Goal: Information Seeking & Learning: Learn about a topic

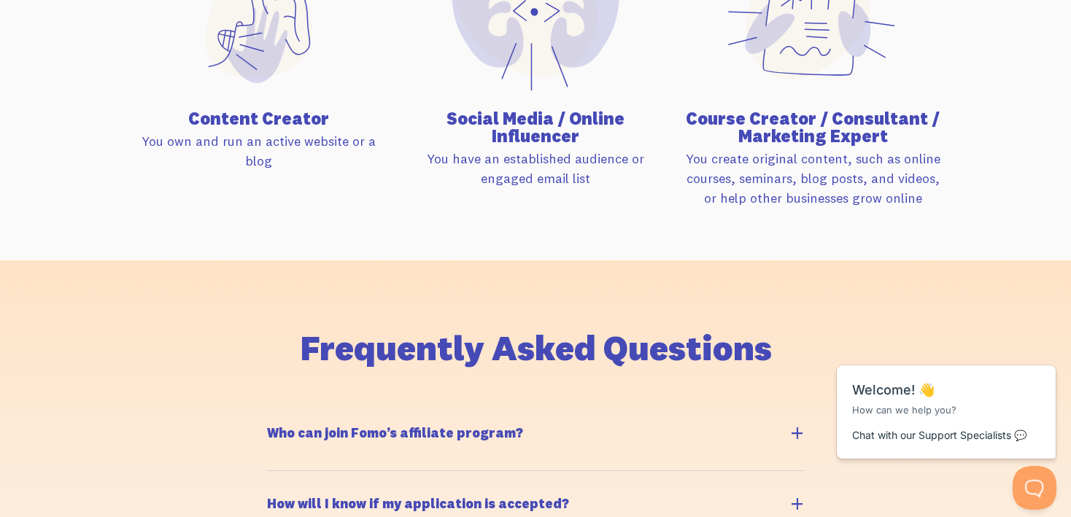
scroll to position [1225, 0]
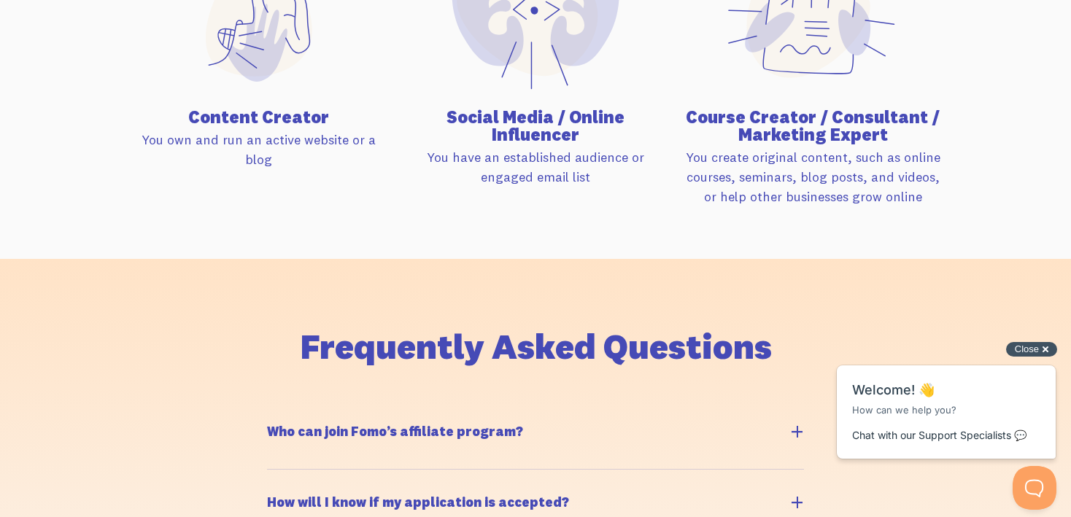
click at [1038, 350] on span "Close" at bounding box center [1027, 349] width 24 height 11
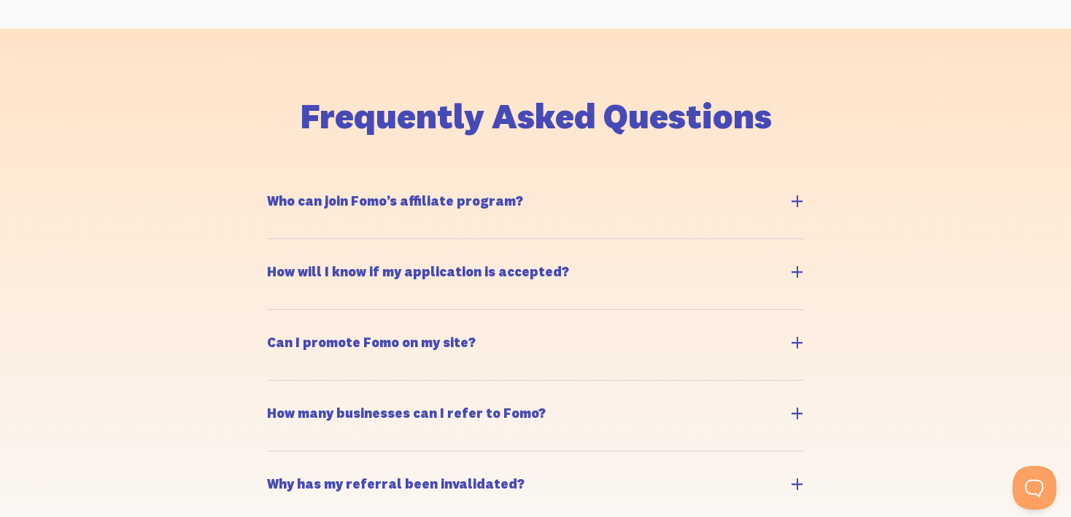
scroll to position [1464, 0]
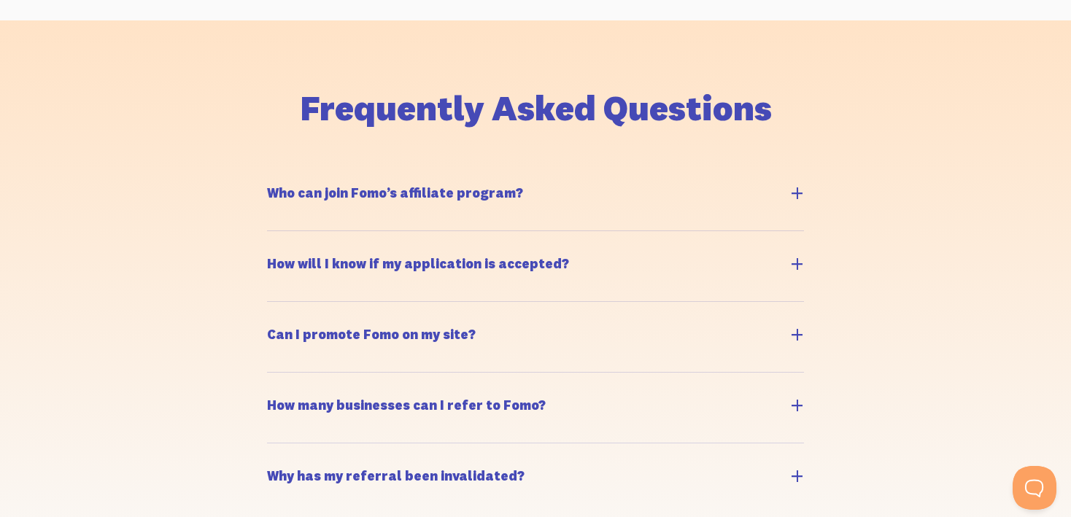
click at [777, 187] on label "Who can join Fomo’s affiliate program?" at bounding box center [535, 196] width 537 height 70
click at [279, 172] on input "Who can join Fomo’s affiliate program?" at bounding box center [274, 167] width 9 height 9
checkbox input "true"
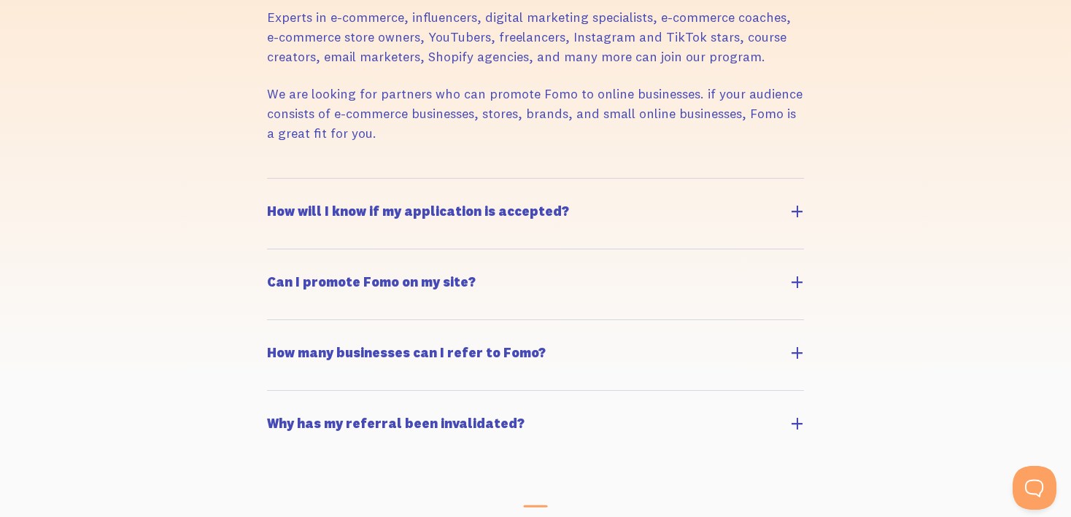
scroll to position [1699, 0]
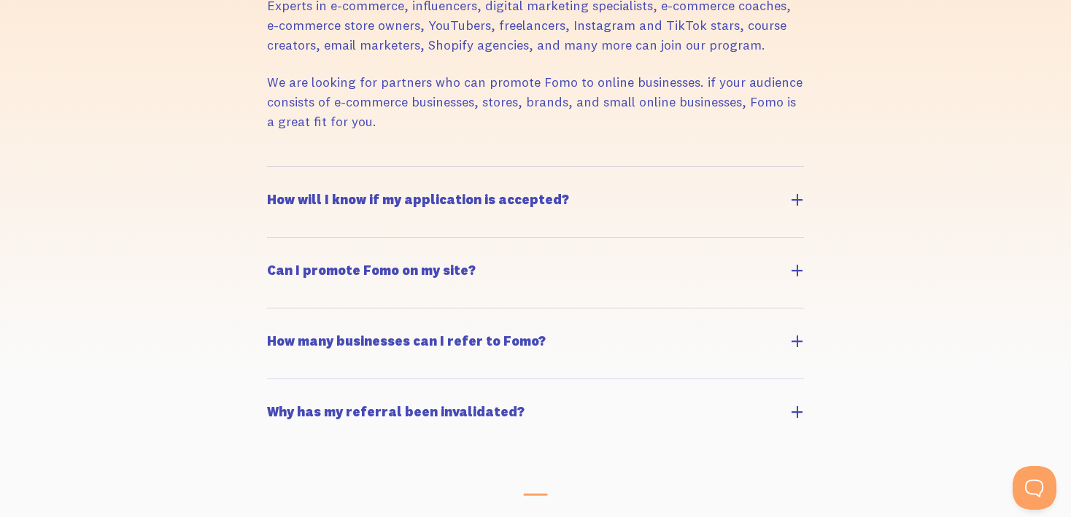
click at [804, 216] on div "Who can join Fomo’s affiliate program? Experts in e-commerce, influencers, digi…" at bounding box center [535, 188] width 555 height 524
click at [802, 200] on label "How will I know if my application is accepted?" at bounding box center [535, 202] width 537 height 70
click at [279, 179] on input "How will I know if my application is accepted?" at bounding box center [274, 173] width 9 height 9
checkbox input "true"
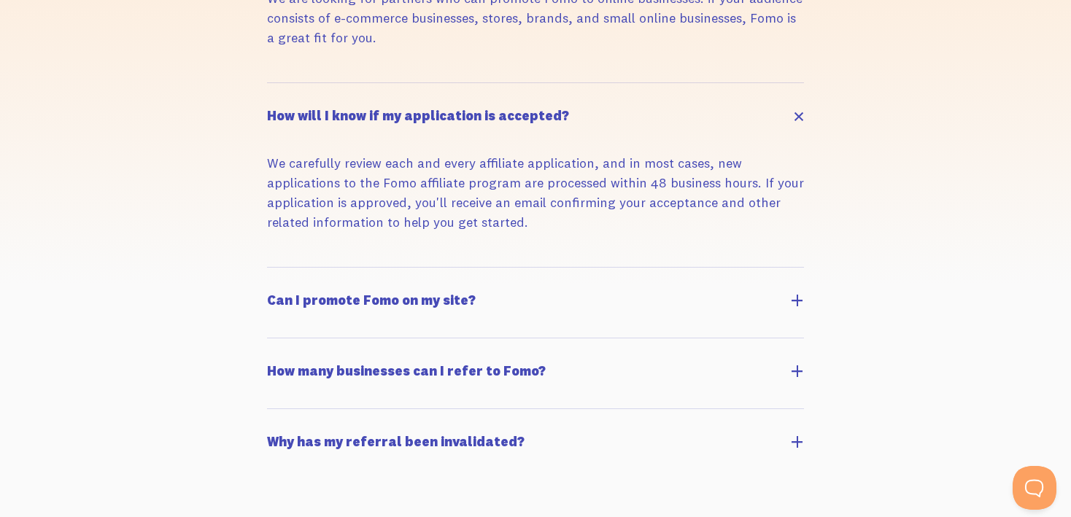
scroll to position [1786, 0]
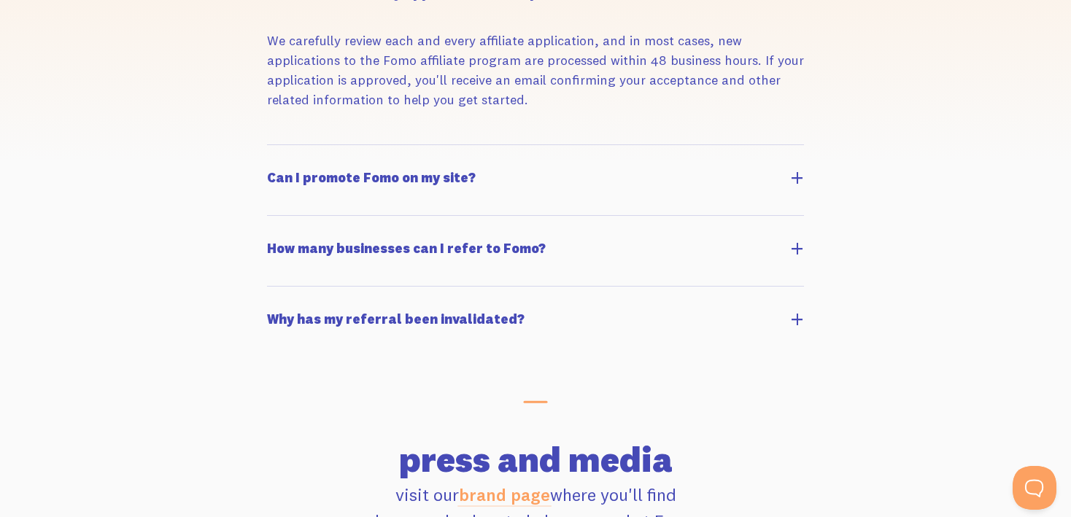
click at [792, 177] on label "Can I promote Fomo on my site?" at bounding box center [535, 180] width 537 height 70
click at [279, 157] on input "Can I promote Fomo on my site?" at bounding box center [274, 151] width 9 height 9
checkbox input "true"
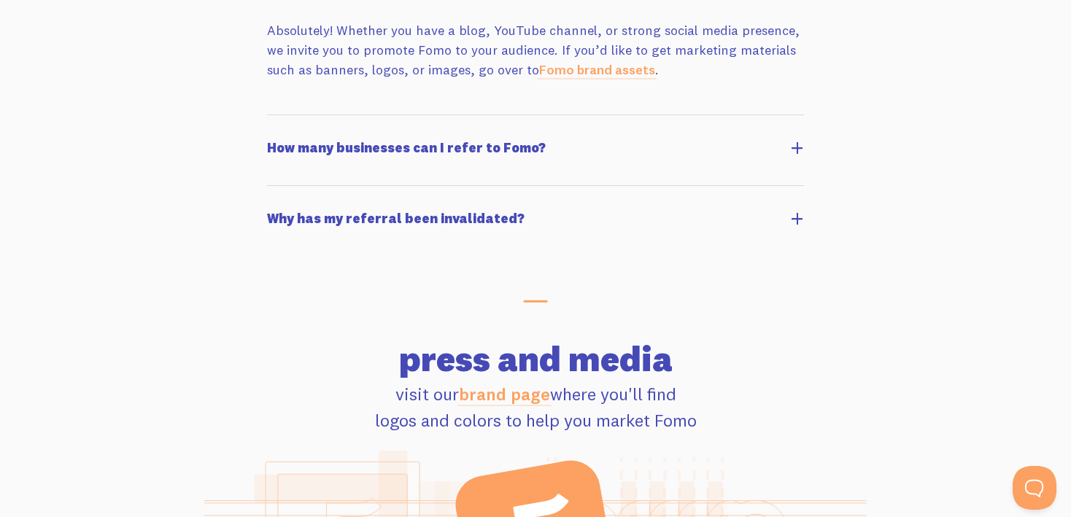
scroll to position [2117, 0]
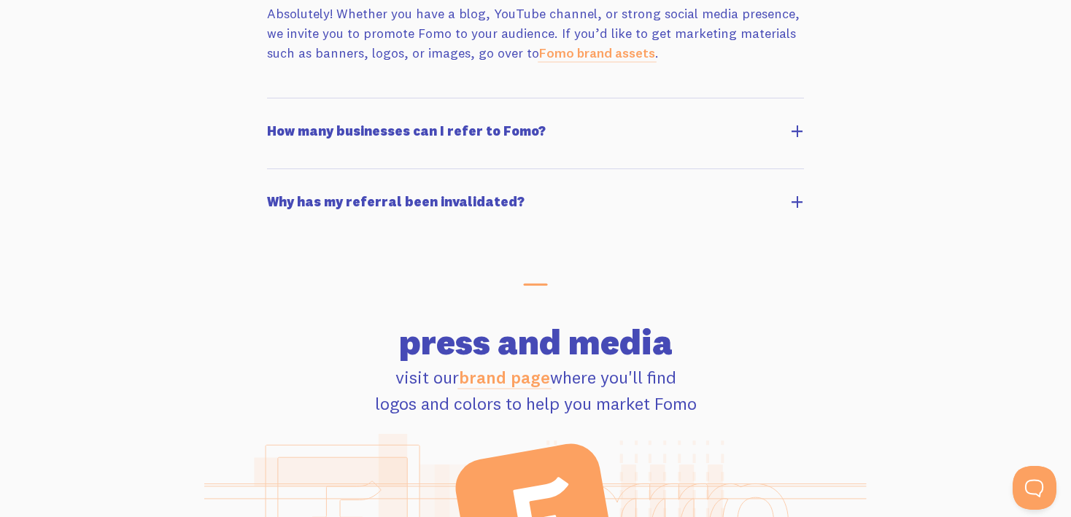
click at [787, 125] on label "How many businesses can I refer to Fomo?" at bounding box center [535, 134] width 537 height 70
click at [279, 110] on input "How many businesses can I refer to Fomo?" at bounding box center [274, 105] width 9 height 9
checkbox input "true"
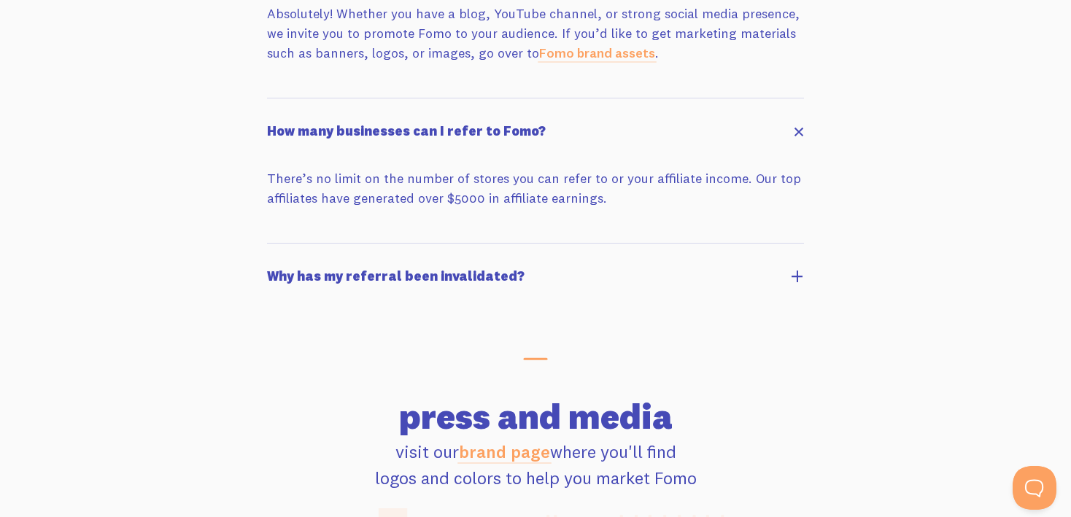
click at [798, 279] on label "Why has my referral been invalidated?" at bounding box center [535, 279] width 537 height 70
click at [279, 255] on input "Why has my referral been invalidated?" at bounding box center [274, 250] width 9 height 9
checkbox input "true"
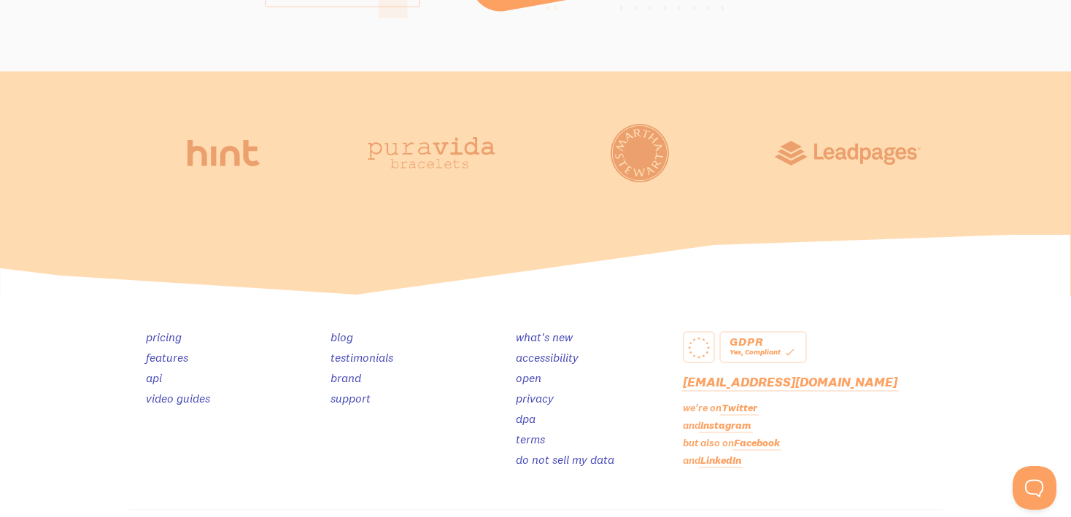
scroll to position [2960, 0]
